Goal: Task Accomplishment & Management: Manage account settings

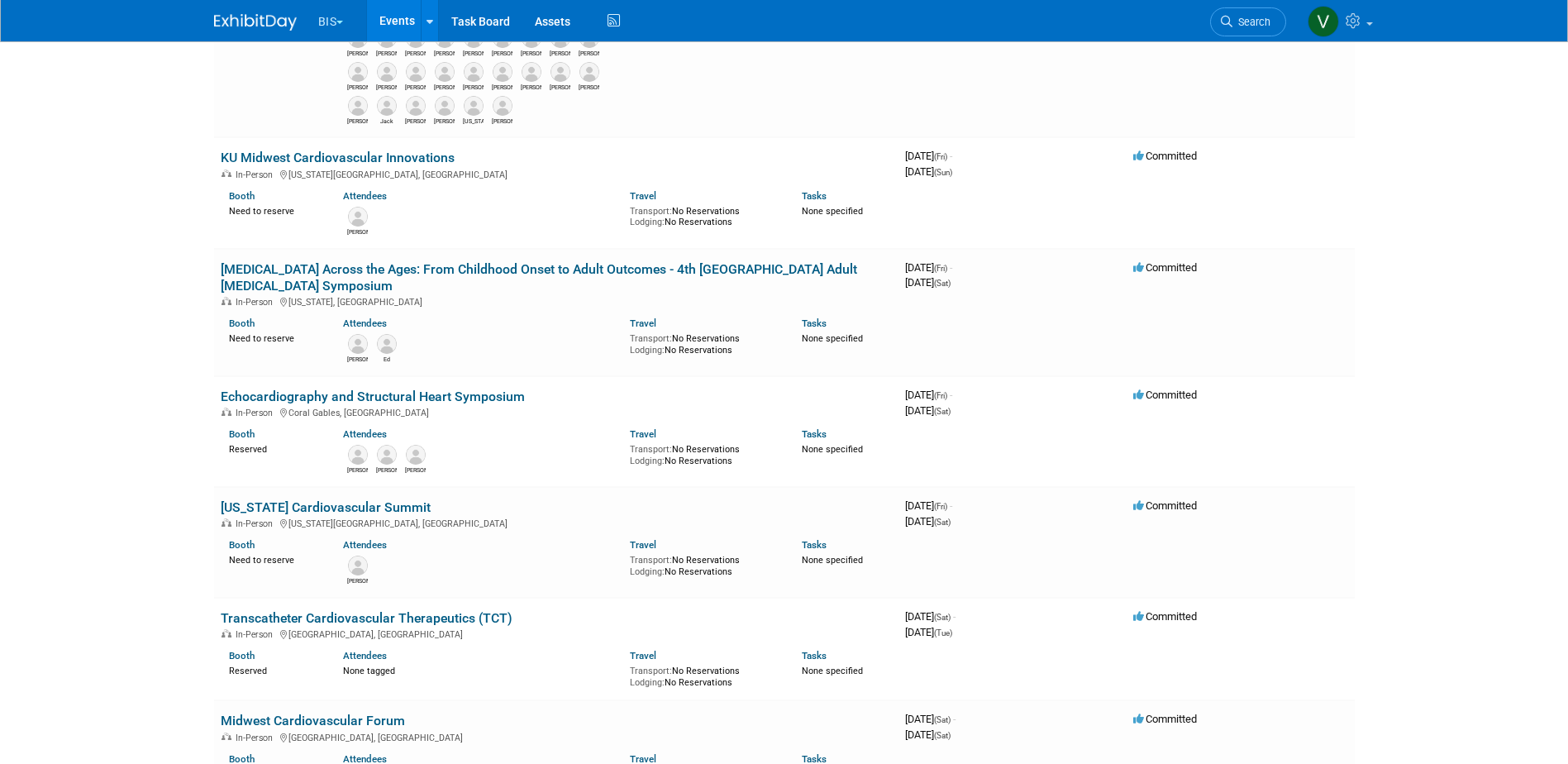
scroll to position [579, 0]
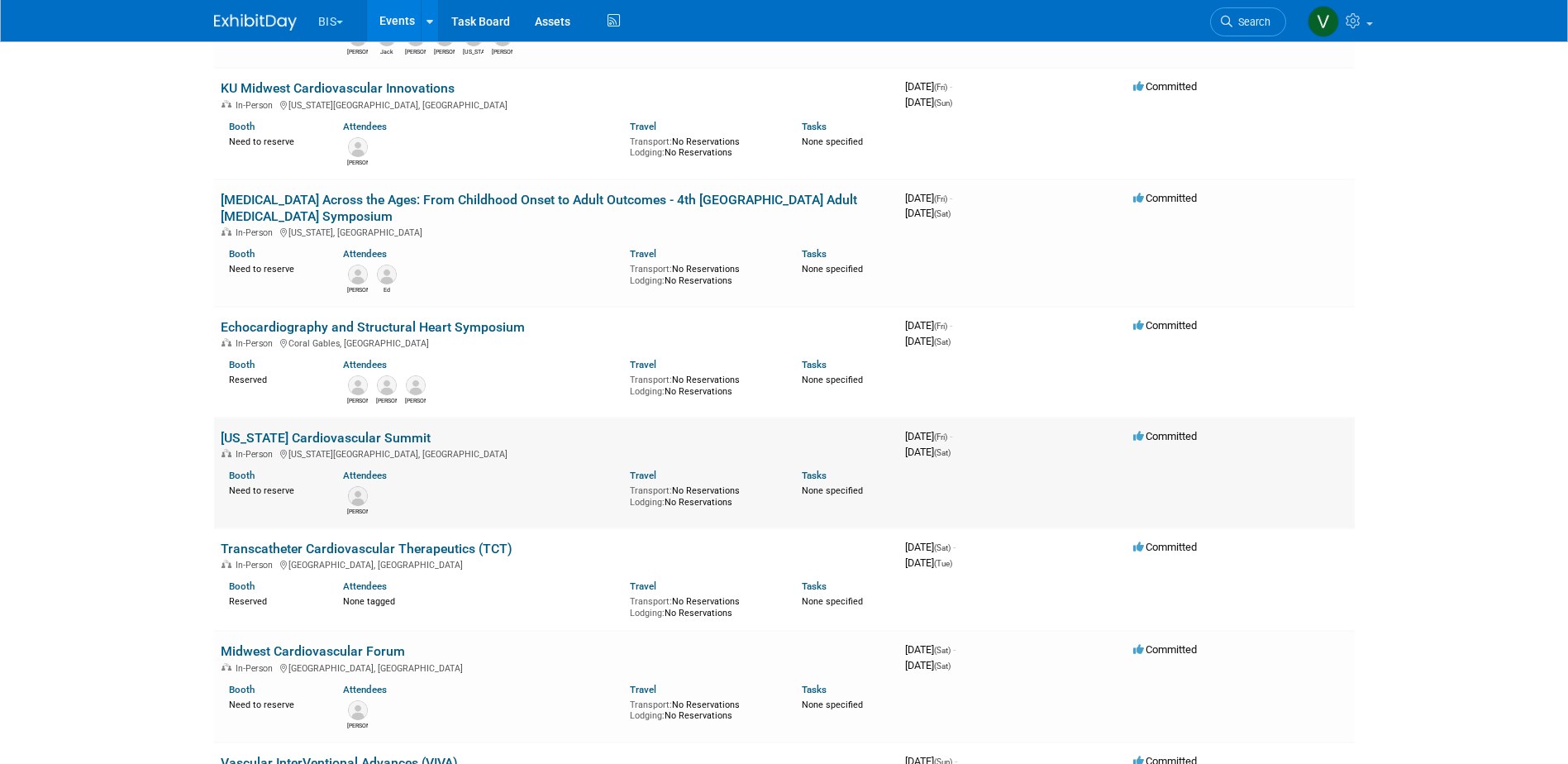
click at [353, 435] on link "[US_STATE] Cardiovascular Summit" at bounding box center [325, 438] width 209 height 16
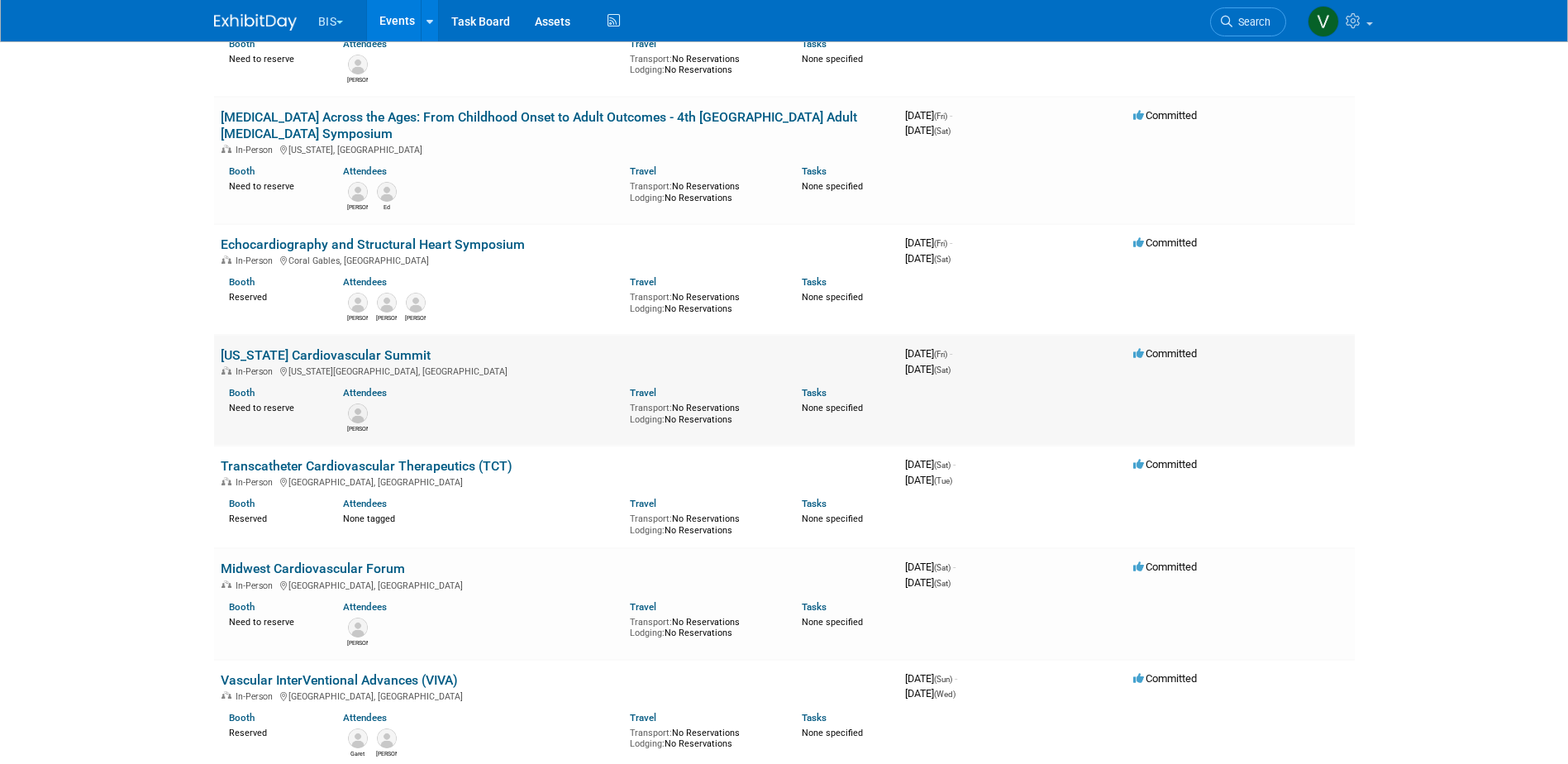
scroll to position [743, 0]
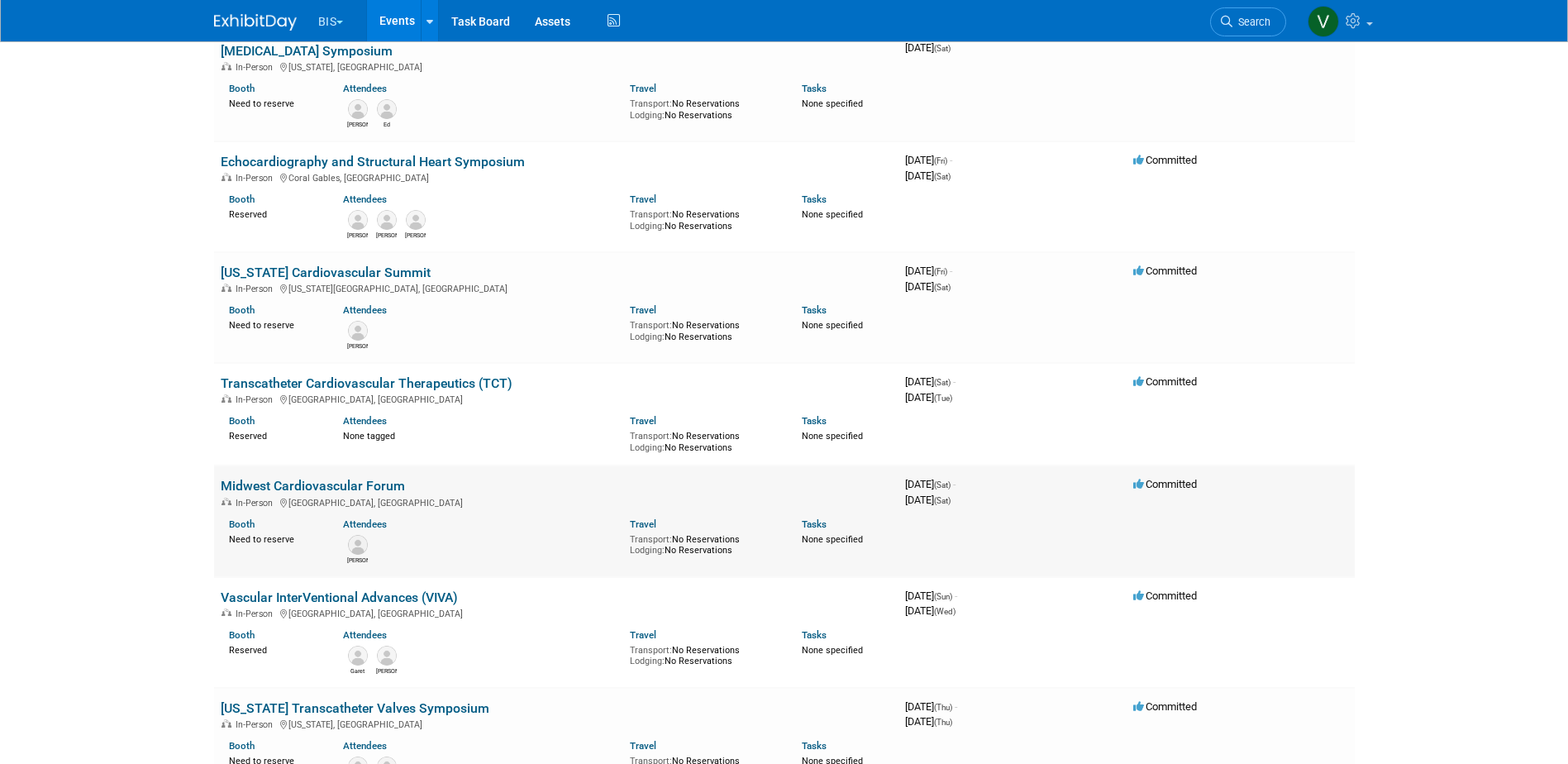
click at [380, 435] on link "Midwest Cardiovascular Forum" at bounding box center [312, 485] width 184 height 16
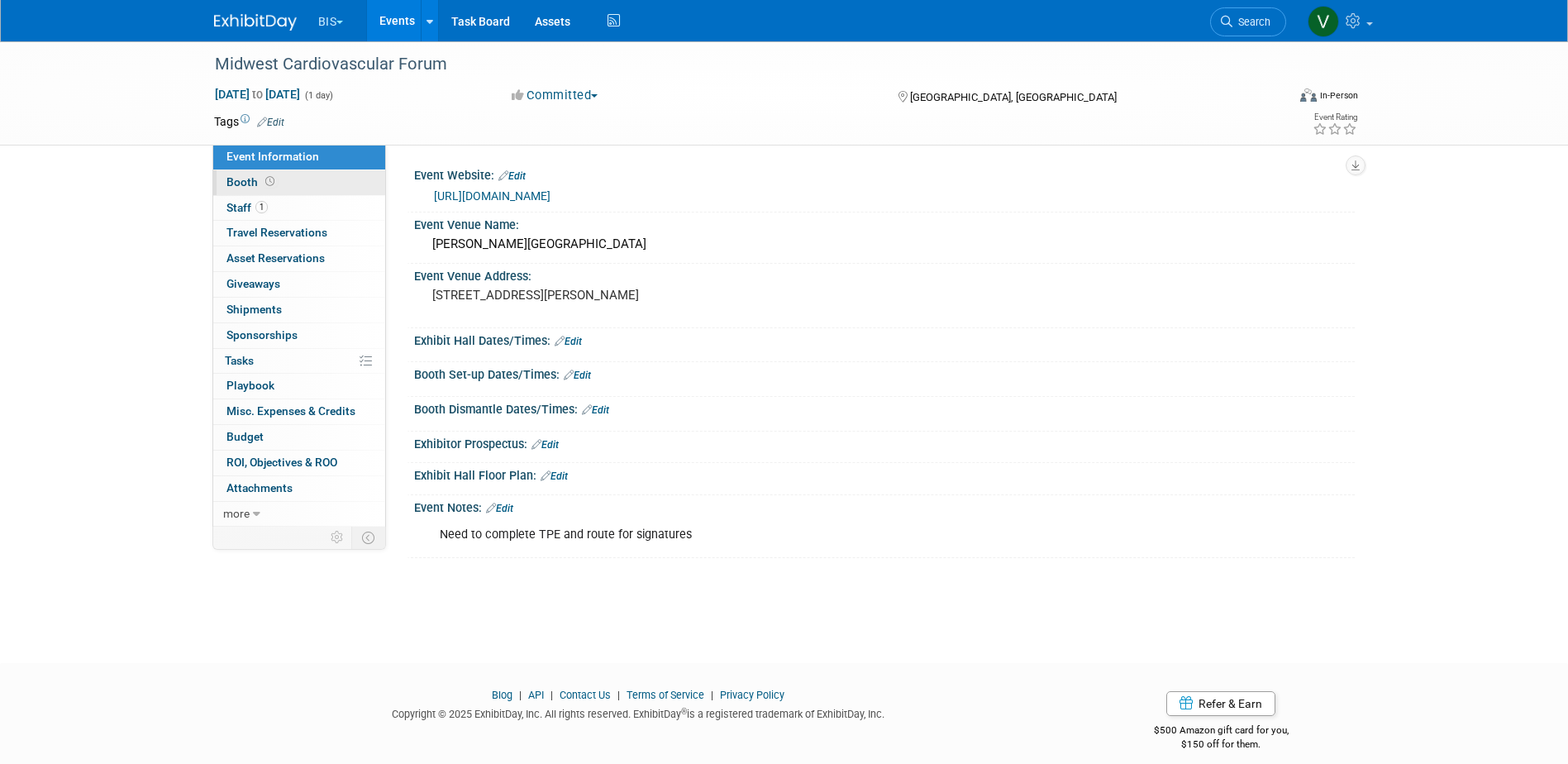
click at [257, 175] on span "Booth" at bounding box center [252, 181] width 51 height 13
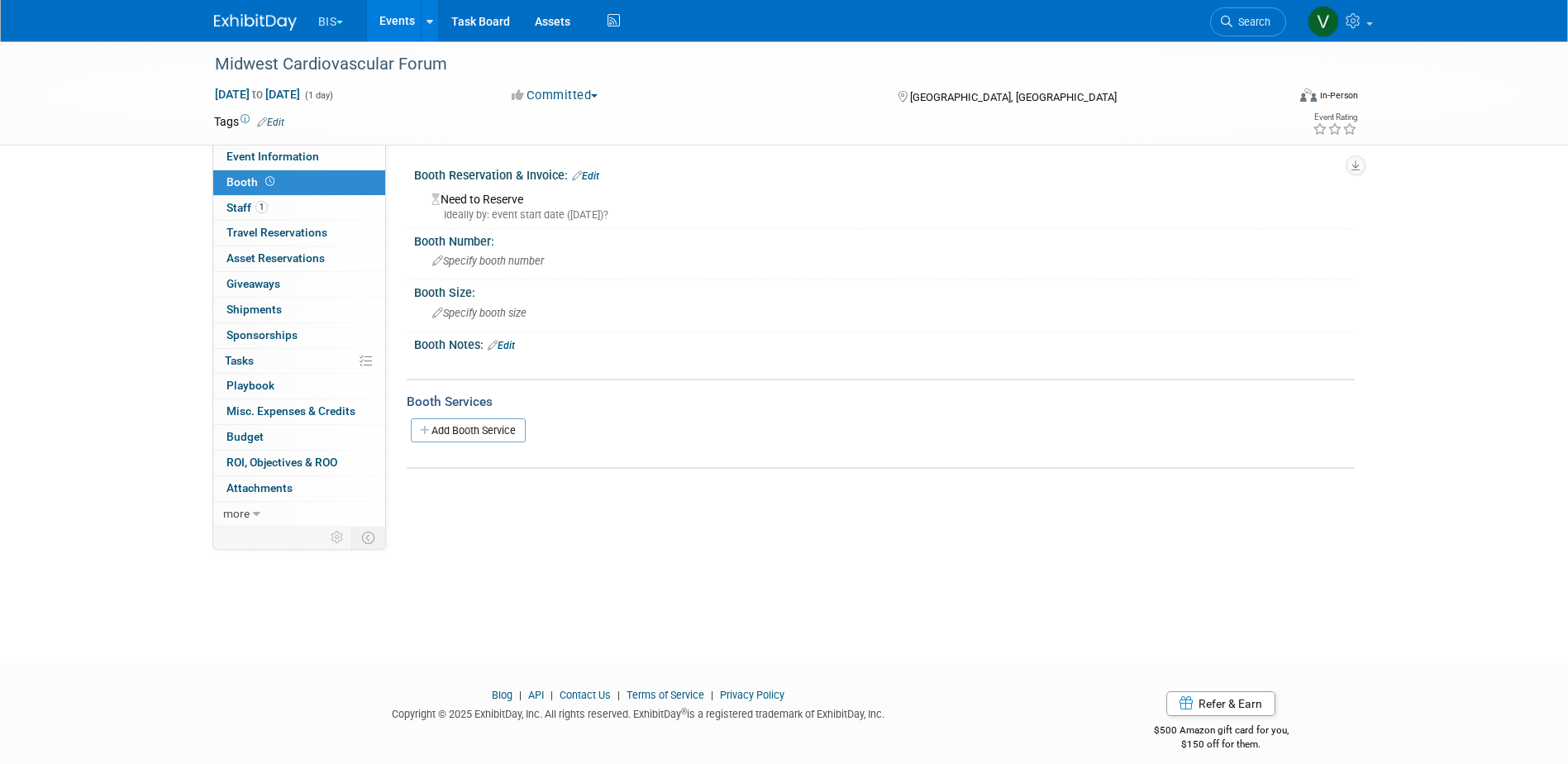
click at [508, 342] on link "Edit" at bounding box center [500, 345] width 27 height 11
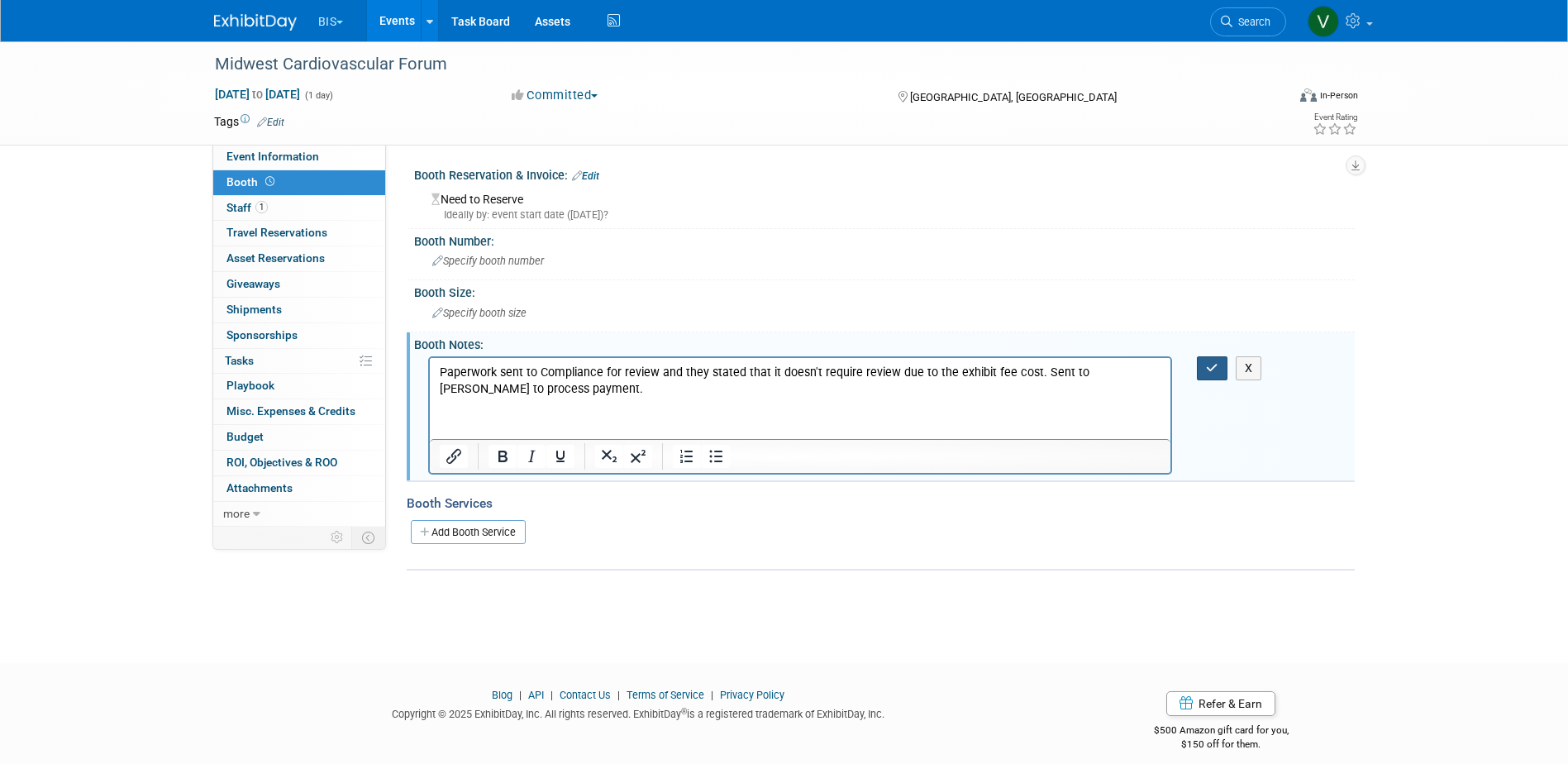
click at [1205, 368] on button "button" at bounding box center [1212, 368] width 31 height 24
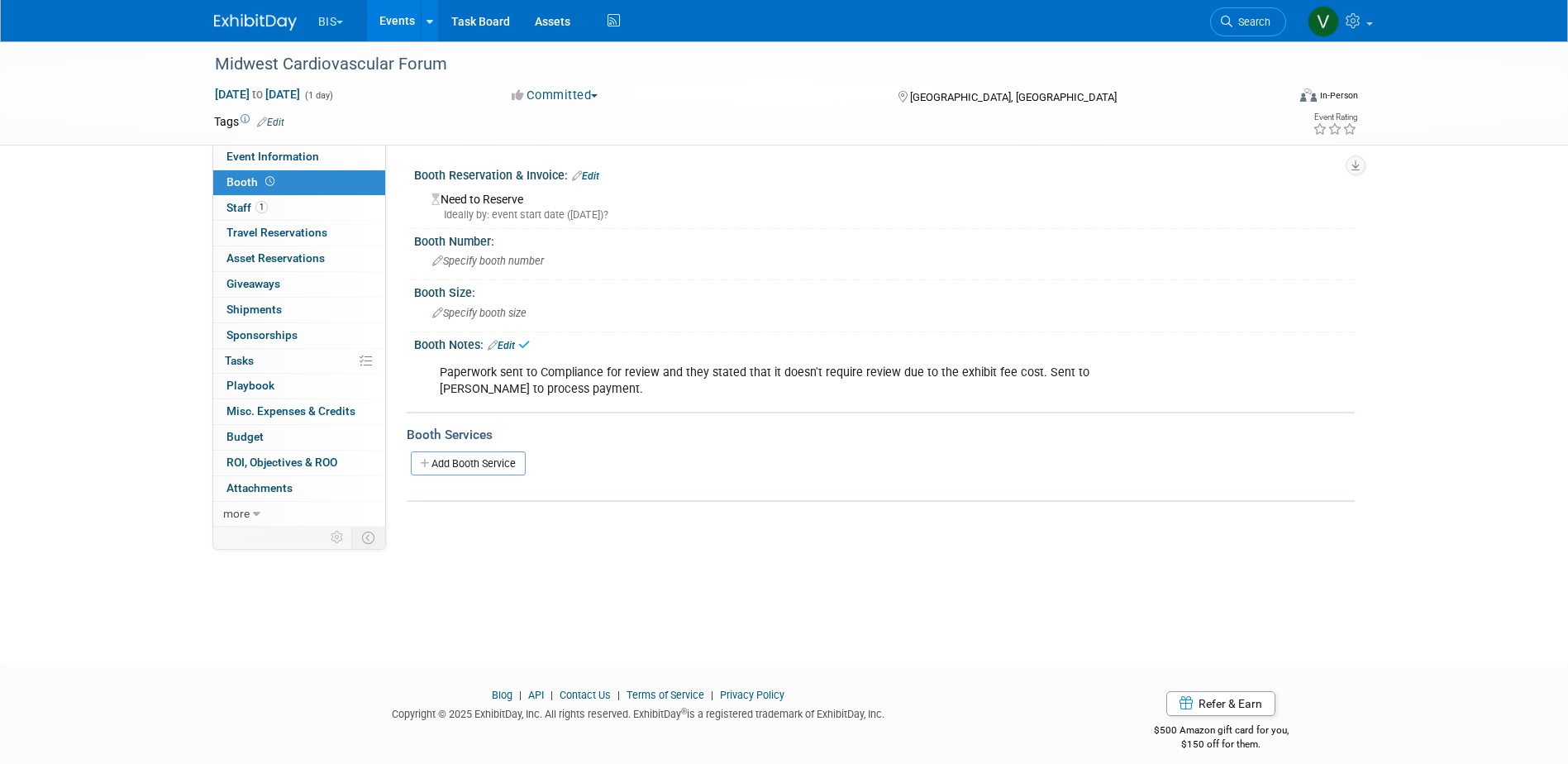
click at [395, 29] on link "Events" at bounding box center [396, 21] width 61 height 41
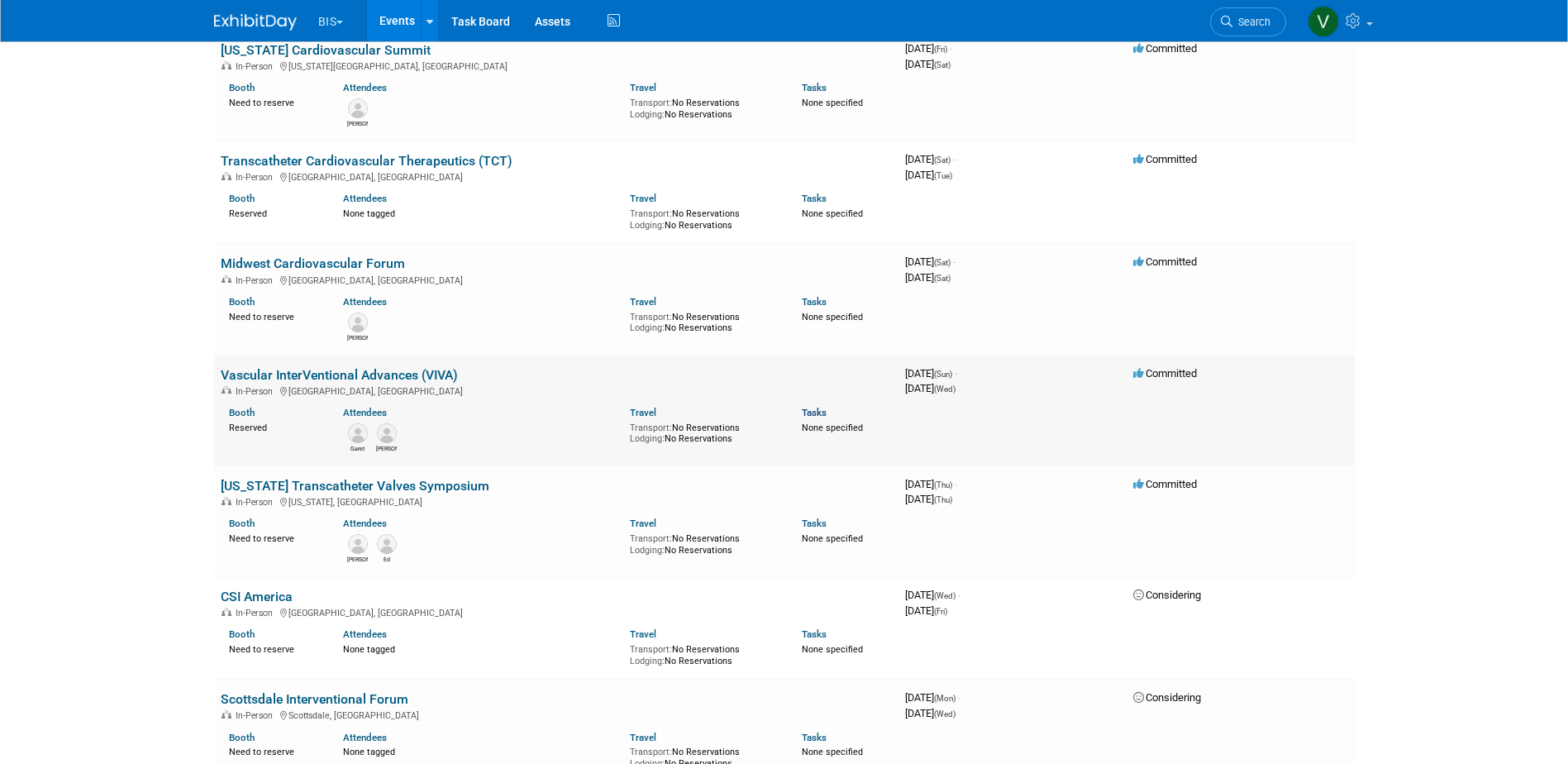
scroll to position [1074, 0]
